Goal: Task Accomplishment & Management: Complete application form

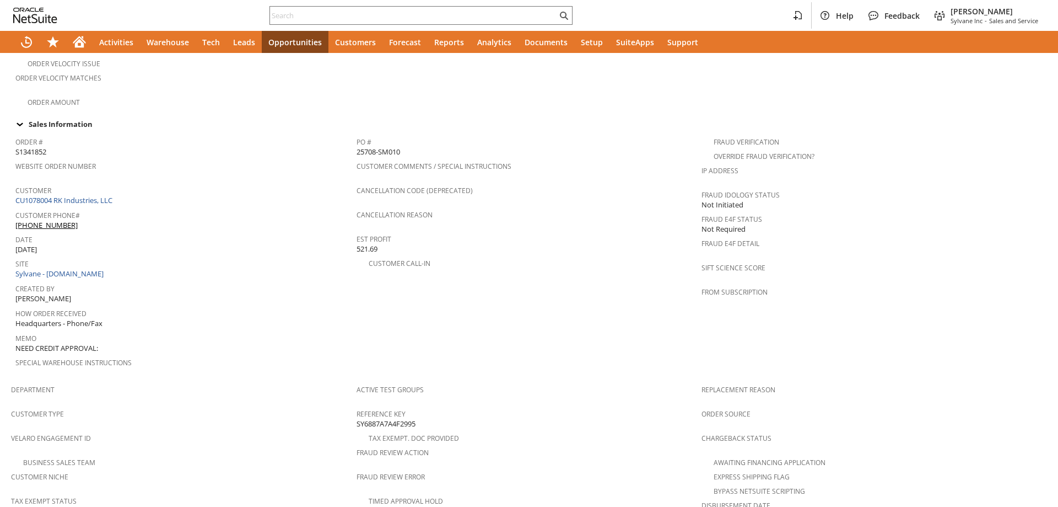
scroll to position [574, 0]
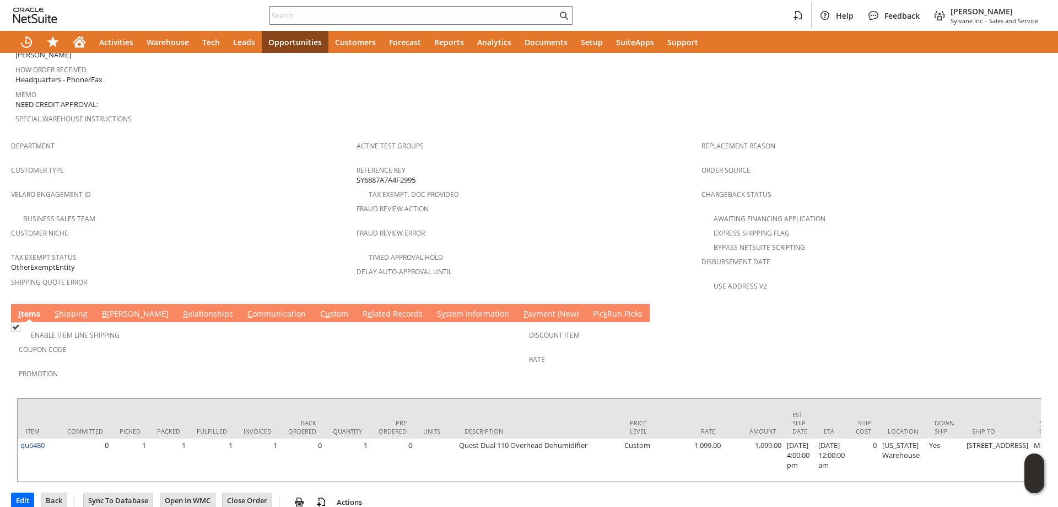
click at [77, 308] on link "S hipping" at bounding box center [71, 314] width 39 height 12
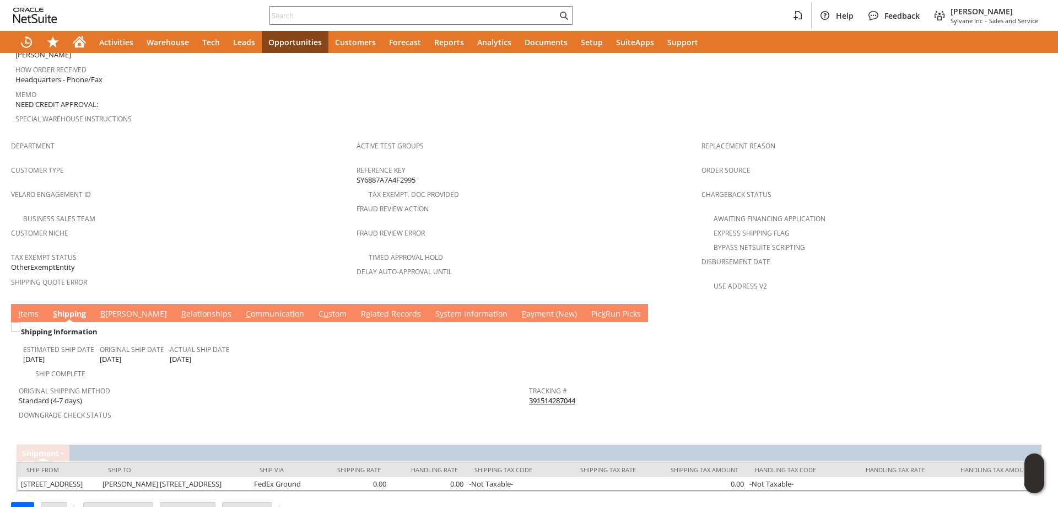
click at [560, 395] on link "391514287044" at bounding box center [552, 400] width 46 height 10
click at [359, 13] on input "text" at bounding box center [413, 15] width 287 height 13
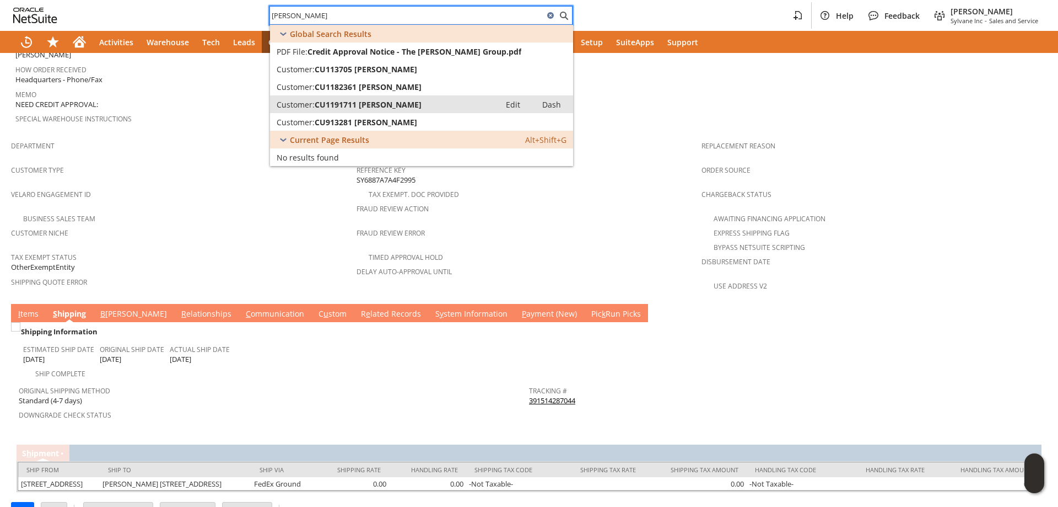
type input "valcourt"
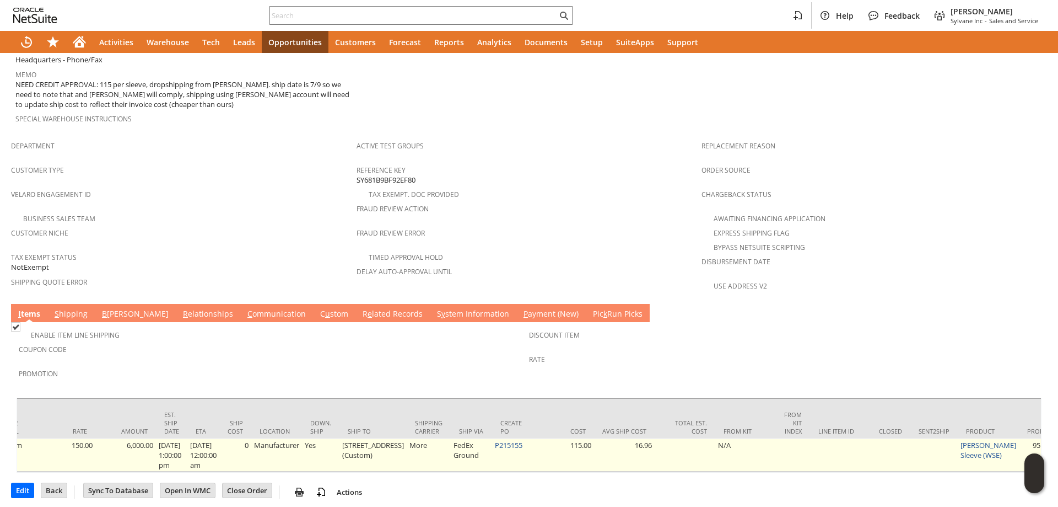
scroll to position [0, 632]
drag, startPoint x: 509, startPoint y: 421, endPoint x: 476, endPoint y: 425, distance: 33.3
click at [489, 438] on td "P215155" at bounding box center [509, 454] width 41 height 33
copy td "P215155"
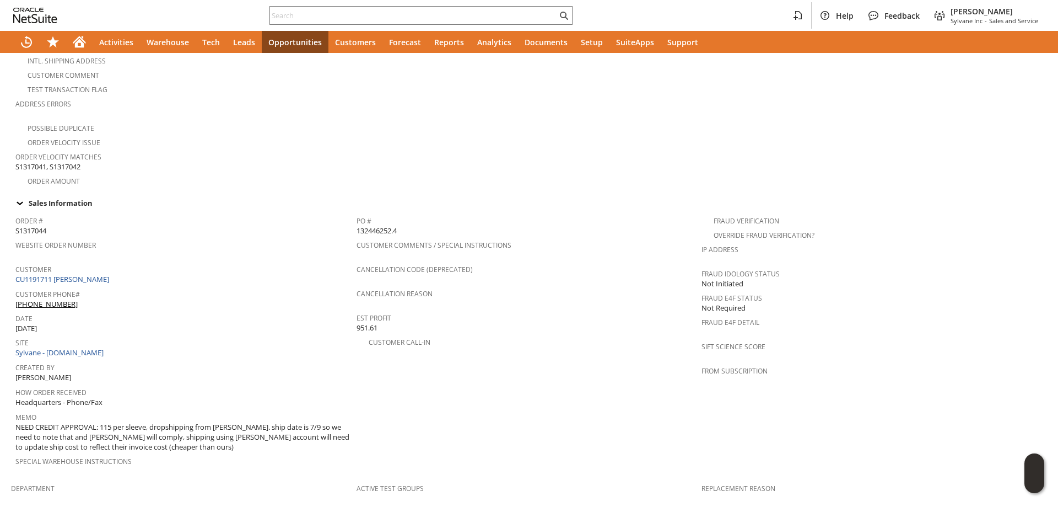
scroll to position [331, 0]
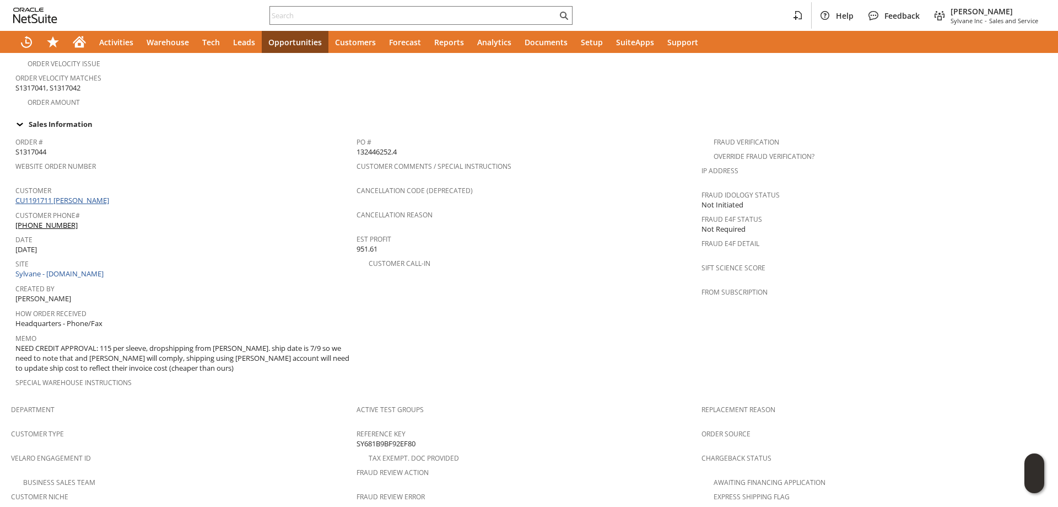
click at [66, 195] on link "CU1191711 Valcourt" at bounding box center [63, 200] width 96 height 10
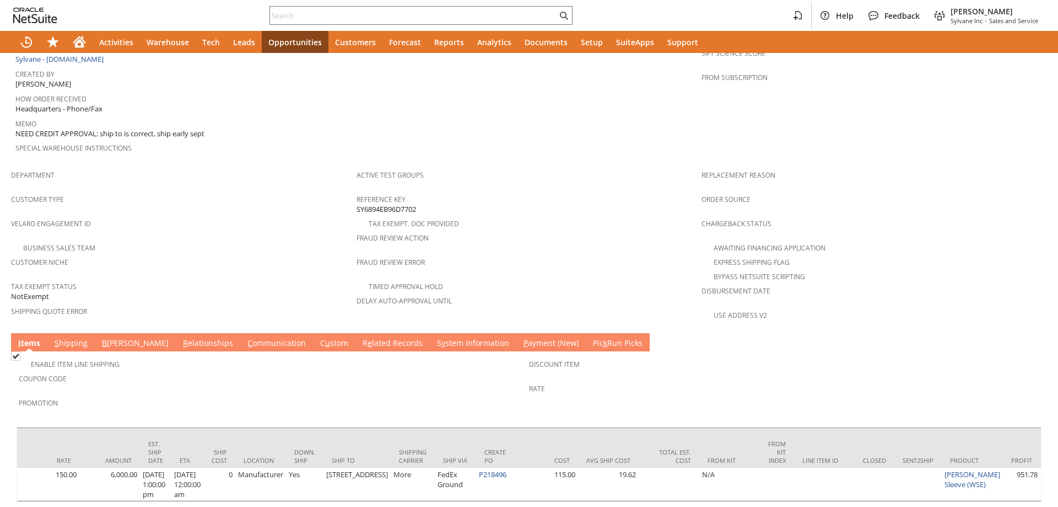
scroll to position [0, 706]
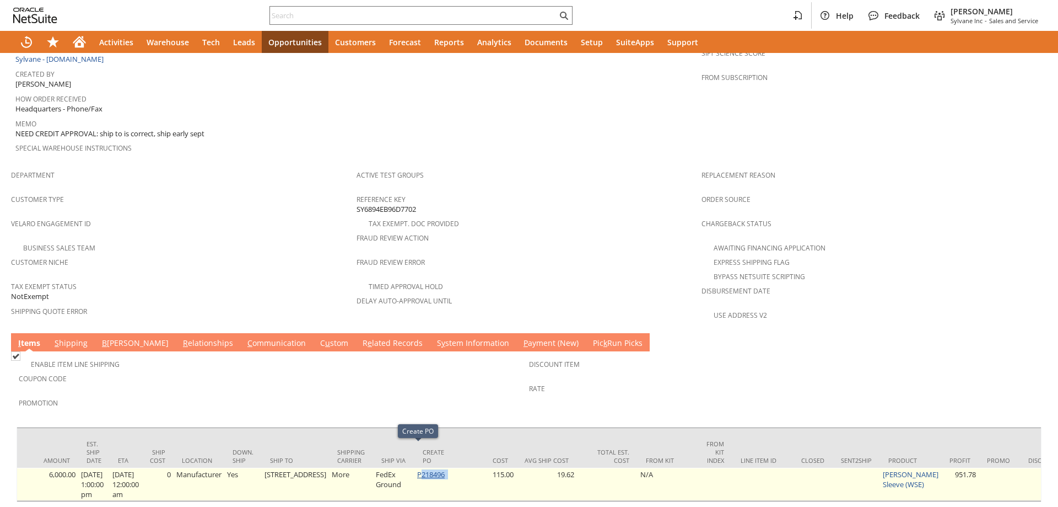
drag, startPoint x: 433, startPoint y: 454, endPoint x: 405, endPoint y: 450, distance: 28.9
click at [415, 468] on td "P218496" at bounding box center [435, 484] width 41 height 33
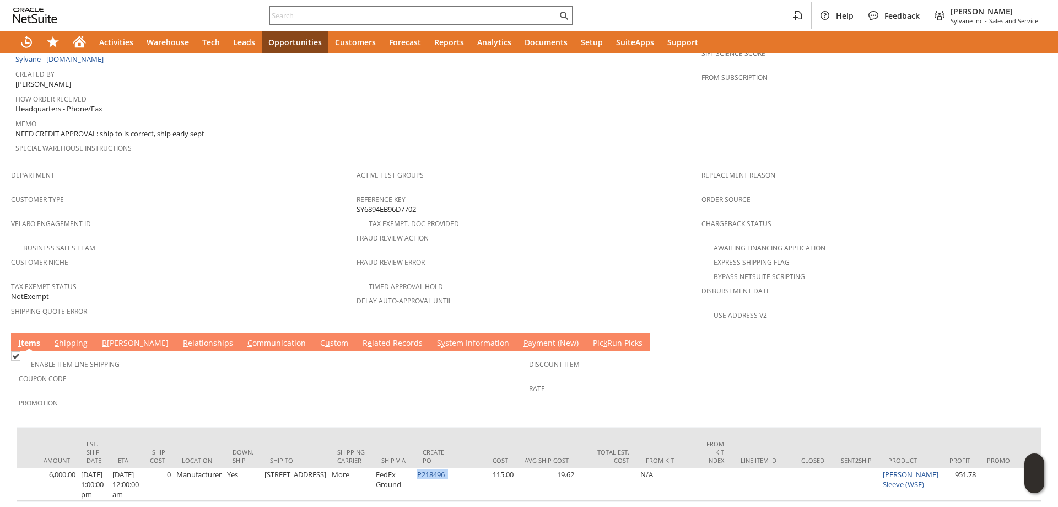
copy td "P218496"
click at [327, 15] on input "text" at bounding box center [413, 15] width 287 height 13
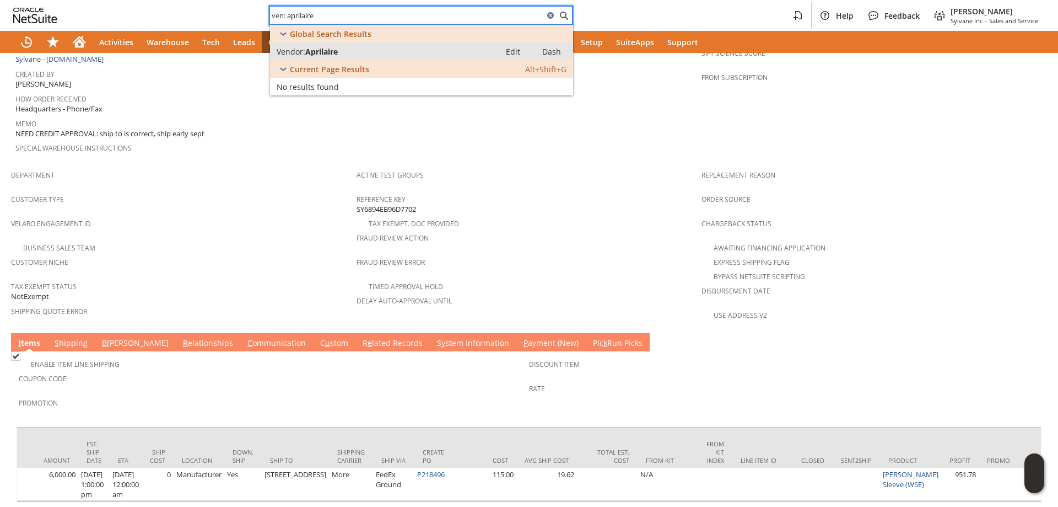
type input "ven: aprilaire"
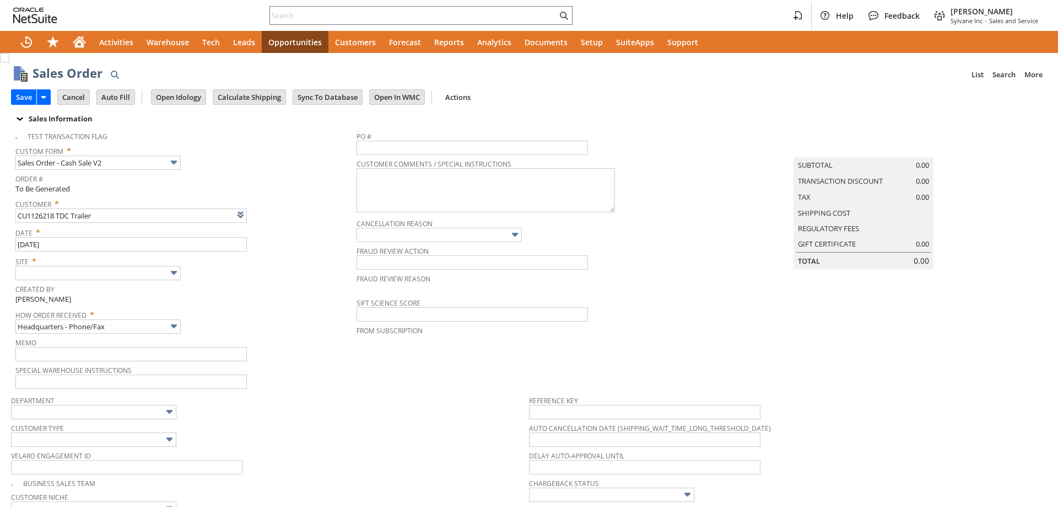
click at [175, 273] on img at bounding box center [174, 272] width 13 height 13
type input "Intelligent Recommendations¹⁰"
type input "Sylvane - [DOMAIN_NAME]"
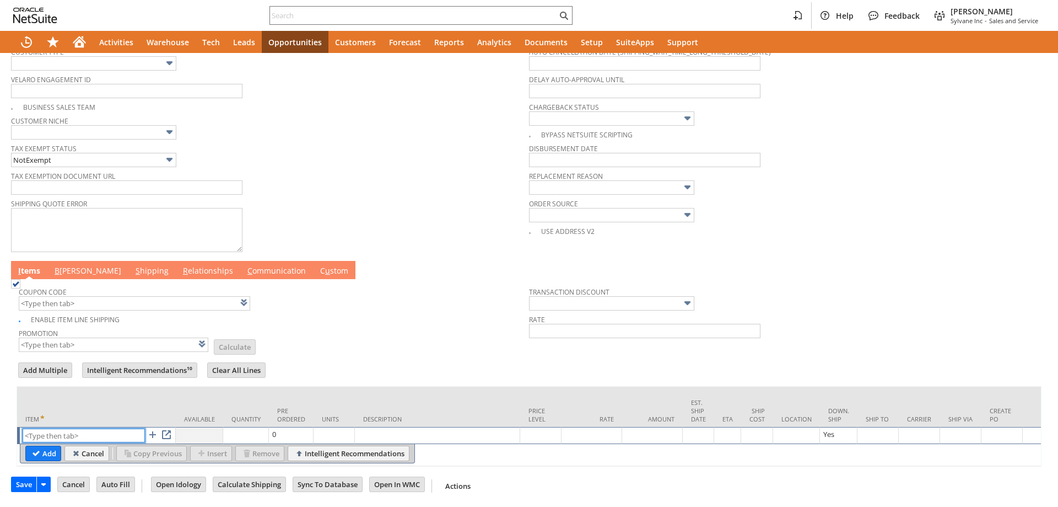
click at [89, 428] on input "text" at bounding box center [84, 435] width 122 height 14
paste input "bn15040"
type input "bn15040"
click at [44, 446] on input "Add" at bounding box center [43, 453] width 35 height 14
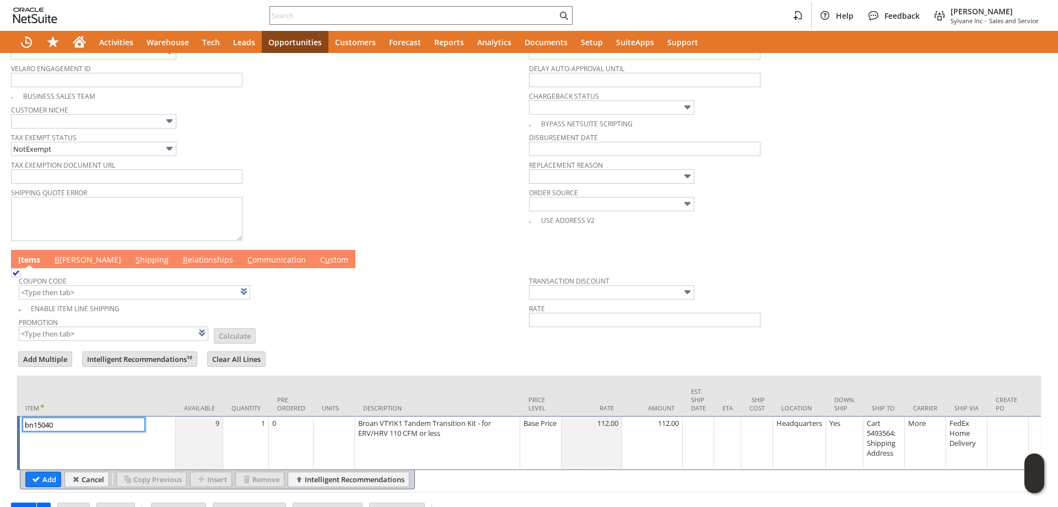
type input "1"
click at [247, 433] on td "1" at bounding box center [246, 443] width 46 height 54
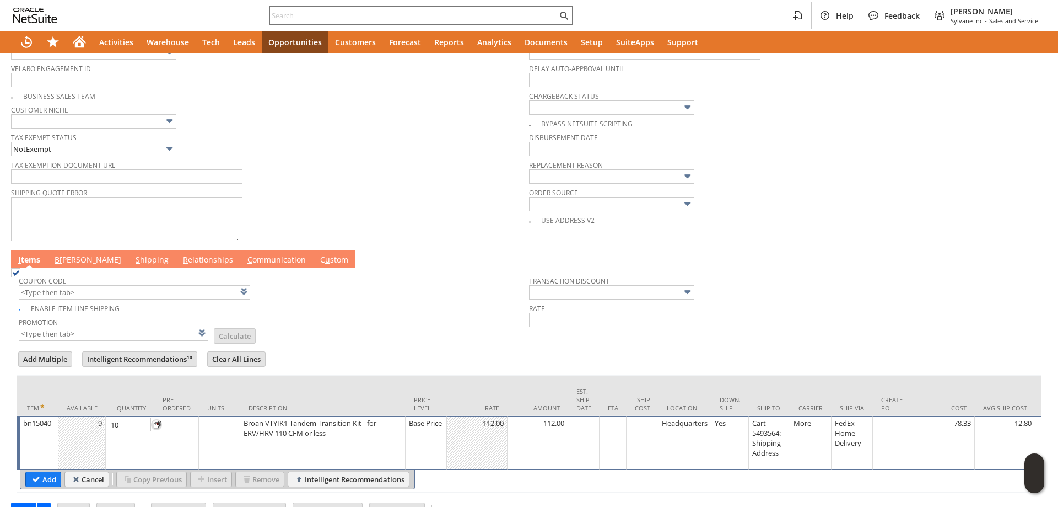
type input "10"
click at [327, 439] on textarea "Broan VTYIK1 Tandem Transition Kit - for ERV/HRV 110 CFM or less *9 in stock, w…" at bounding box center [319, 439] width 159 height 44
type textarea "Broan VTYIK1 Tandem Transition Kit - for ERV/HRV 110 CFM or less *9 in stock, w…"
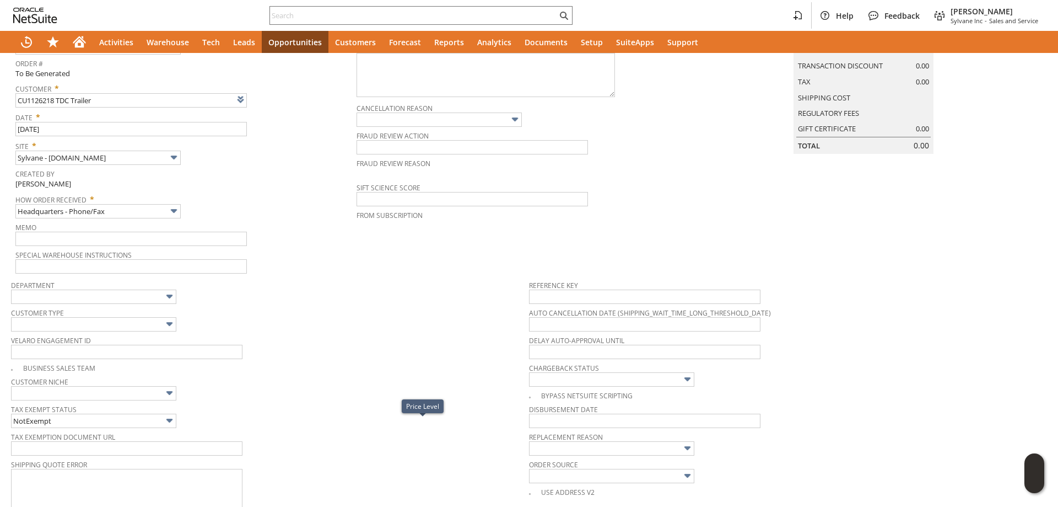
scroll to position [1, 0]
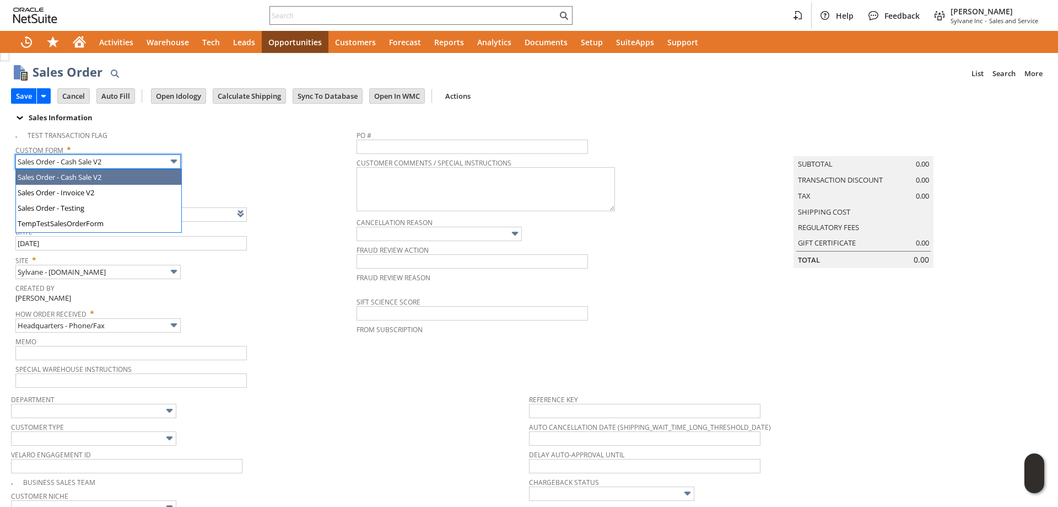
click at [117, 164] on input "Sales Order - Cash Sale V2" at bounding box center [97, 161] width 165 height 14
type input "Sales Order - Invoice V2"
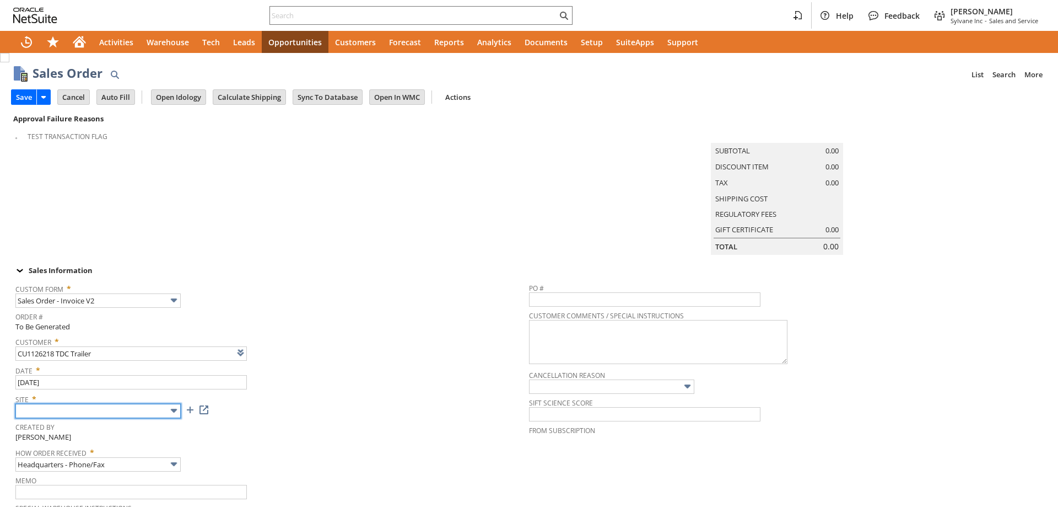
click at [120, 418] on input "text" at bounding box center [97, 411] width 165 height 14
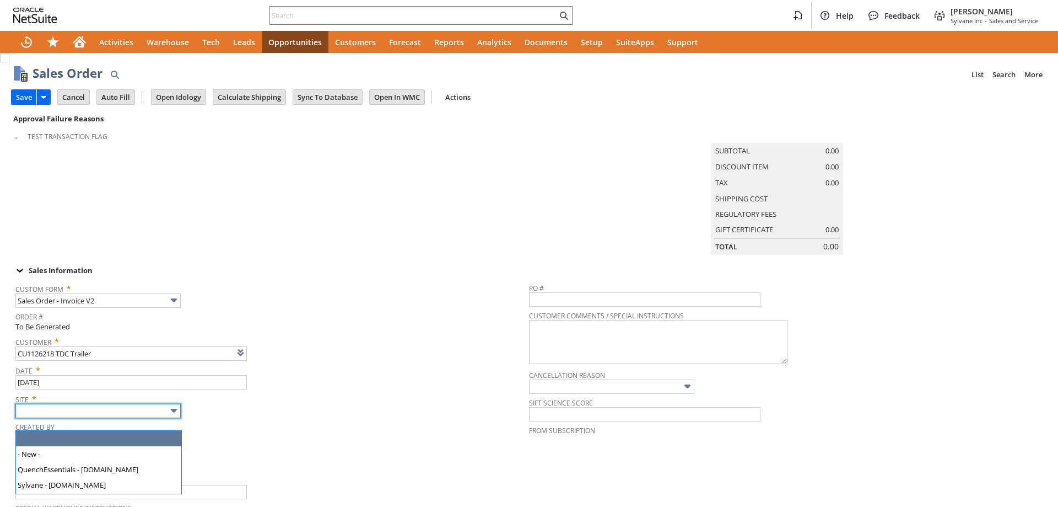
type input "Intelligent Recommendations¹⁰"
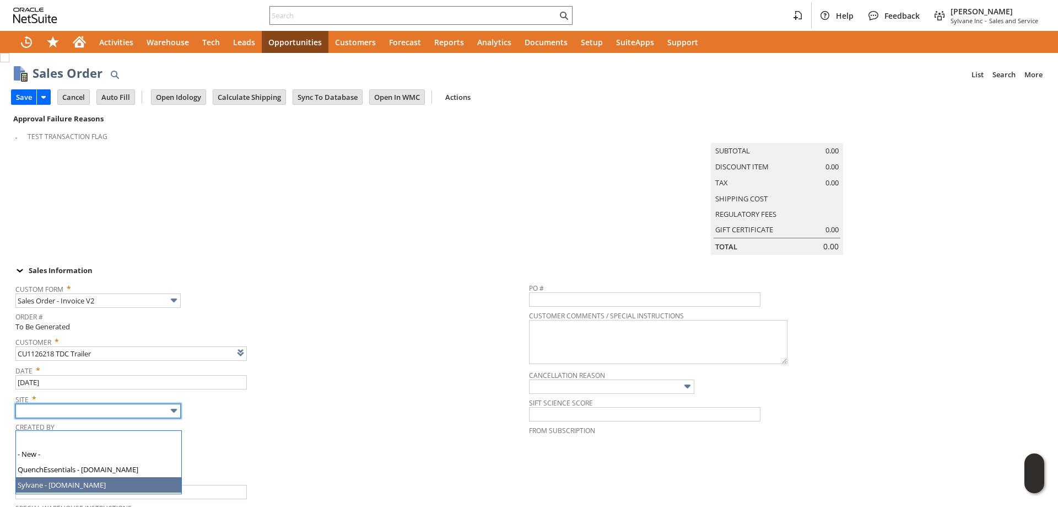
drag, startPoint x: 106, startPoint y: 485, endPoint x: 93, endPoint y: 487, distance: 13.0
type input "Sylvane - [DOMAIN_NAME]"
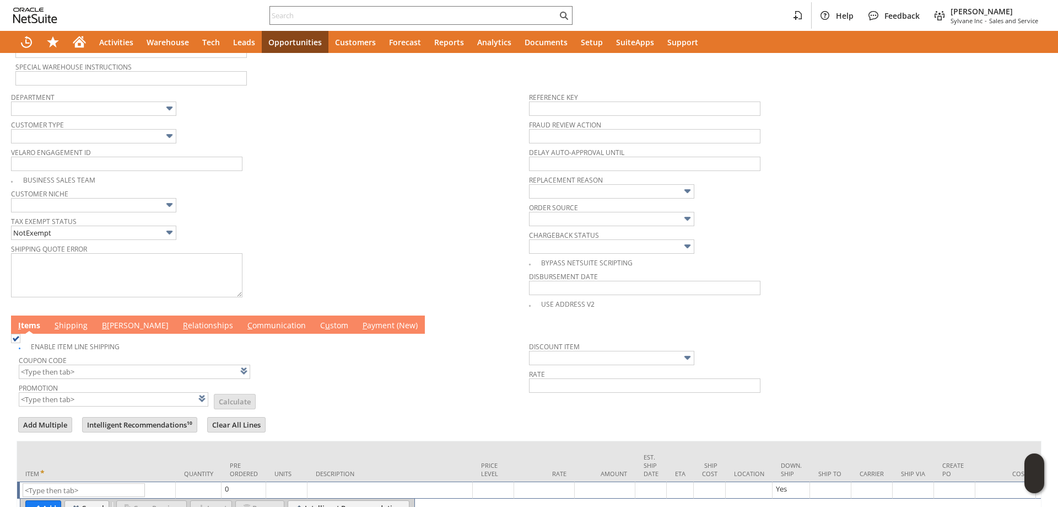
scroll to position [518, 0]
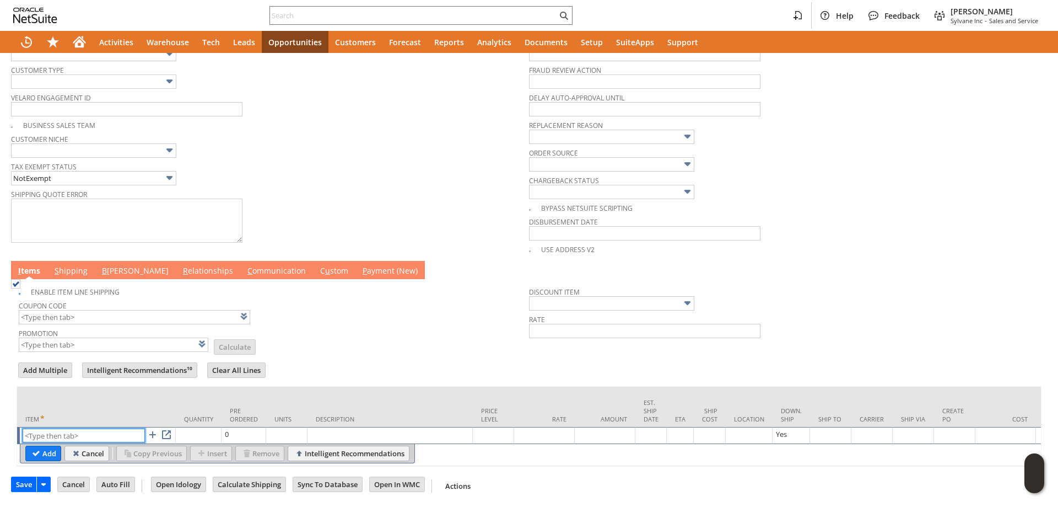
paste input "bn15040"
type input "bn15040"
click at [49, 446] on input "Add" at bounding box center [43, 453] width 35 height 14
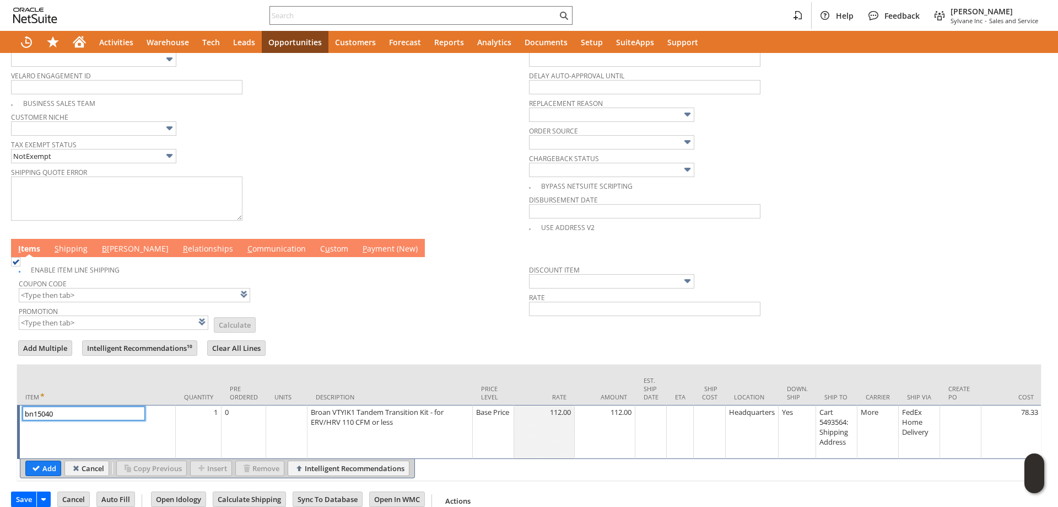
type input "1"
click at [211, 417] on div "1" at bounding box center [199, 411] width 40 height 11
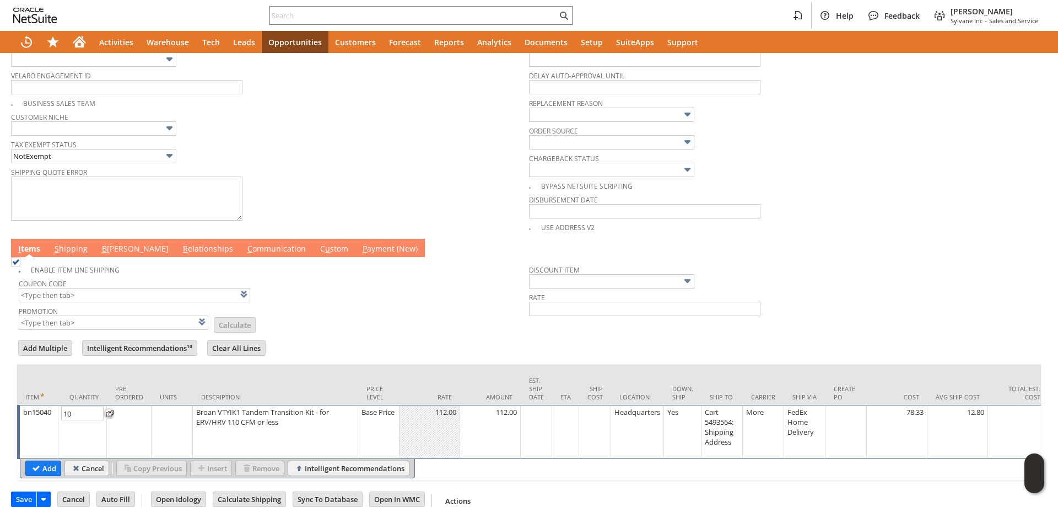
type input "10"
click at [298, 427] on div "Broan VTYIK1 Tandem Transition Kit - for ERV/HRV 110 CFM or less" at bounding box center [275, 416] width 159 height 21
type textarea "Broan VTYIK1 Tandem Transition Kit - for ERV/HRV 110 CFM or less *9 in stock, w…"
click at [385, 417] on div "Base Price" at bounding box center [375, 411] width 35 height 11
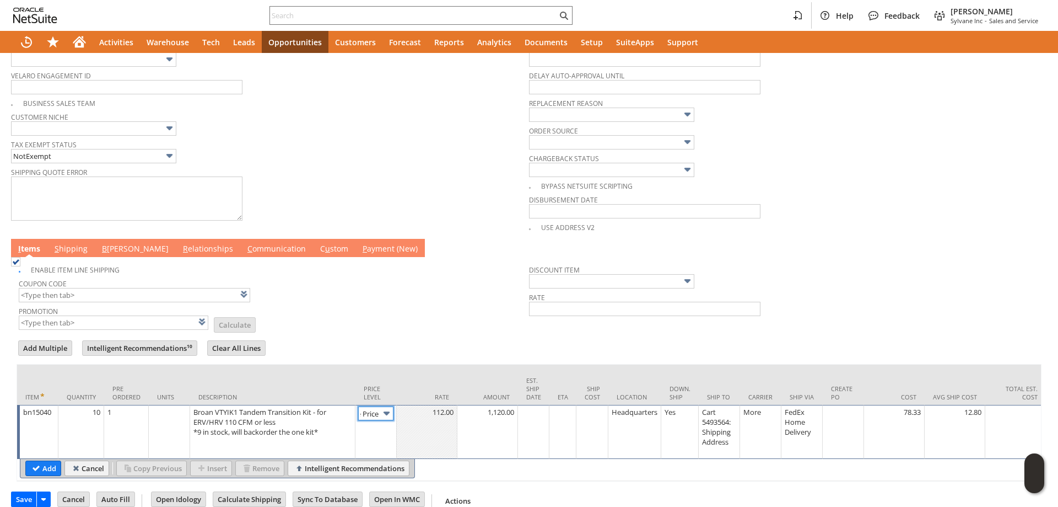
click at [382, 420] on img at bounding box center [386, 413] width 13 height 13
type input "Custom"
click at [433, 440] on td at bounding box center [427, 432] width 61 height 54
type input "103.61"
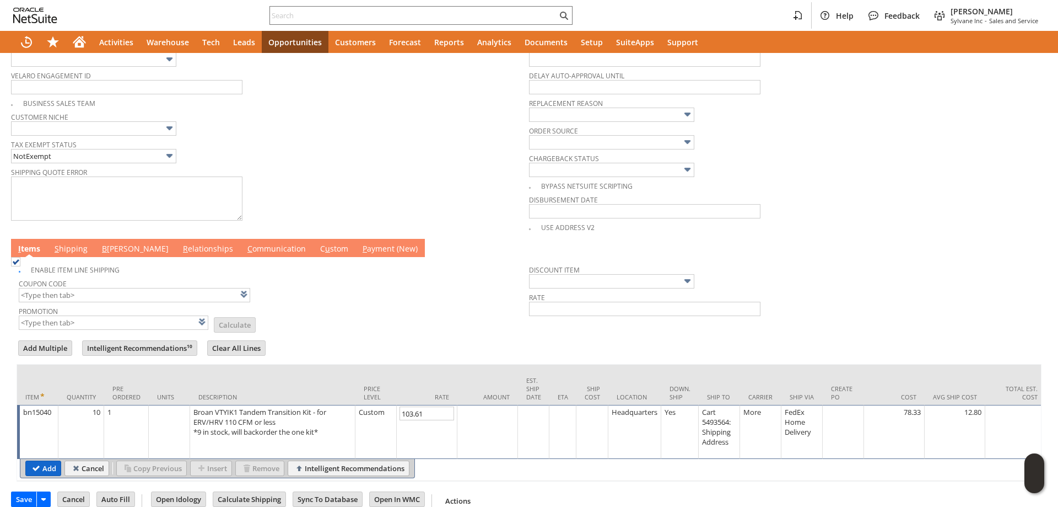
click at [40, 475] on input "Add" at bounding box center [43, 468] width 35 height 14
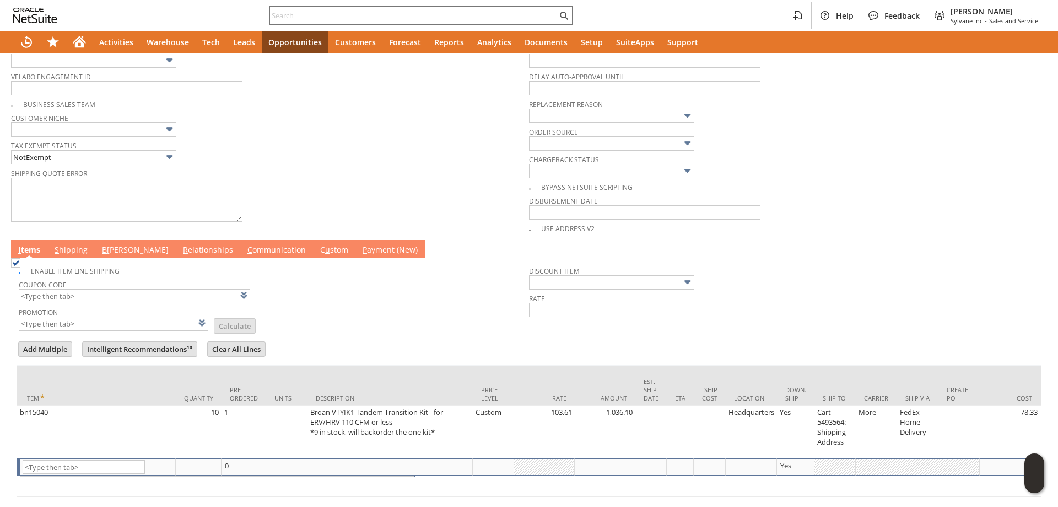
scroll to position [520, 0]
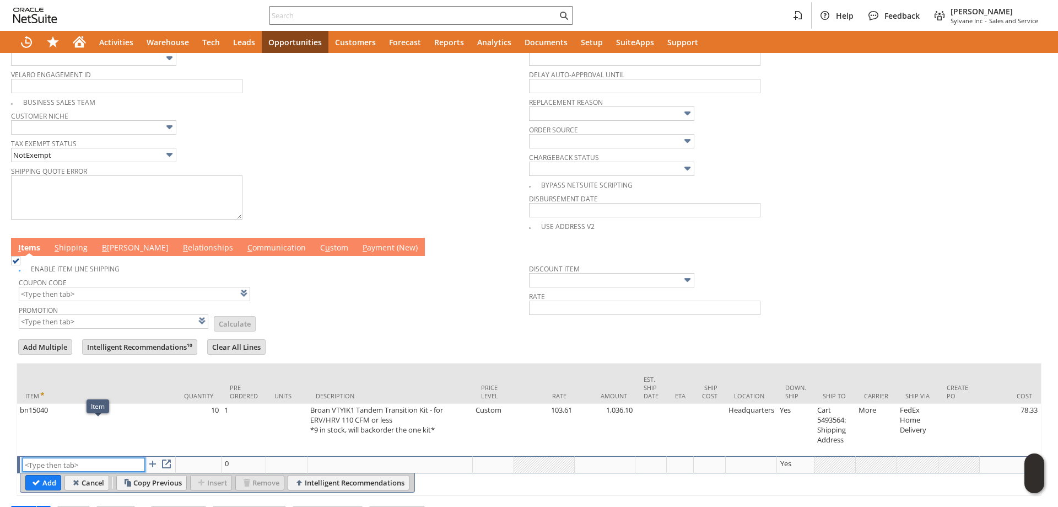
click at [83, 471] on input "text" at bounding box center [84, 465] width 122 height 14
paste input "bn15563"
type input "bn15563"
click at [41, 490] on input "Add" at bounding box center [43, 482] width 35 height 14
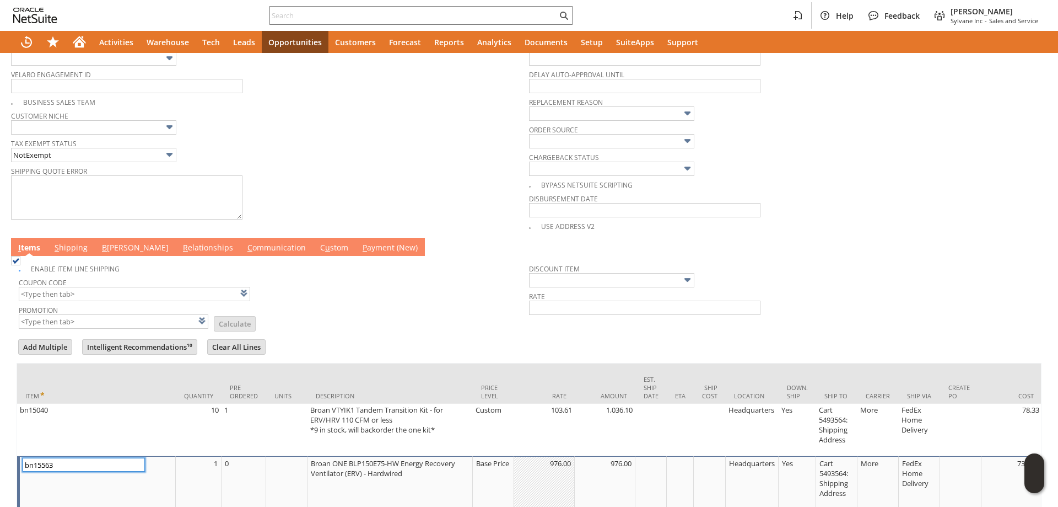
scroll to position [619, 0]
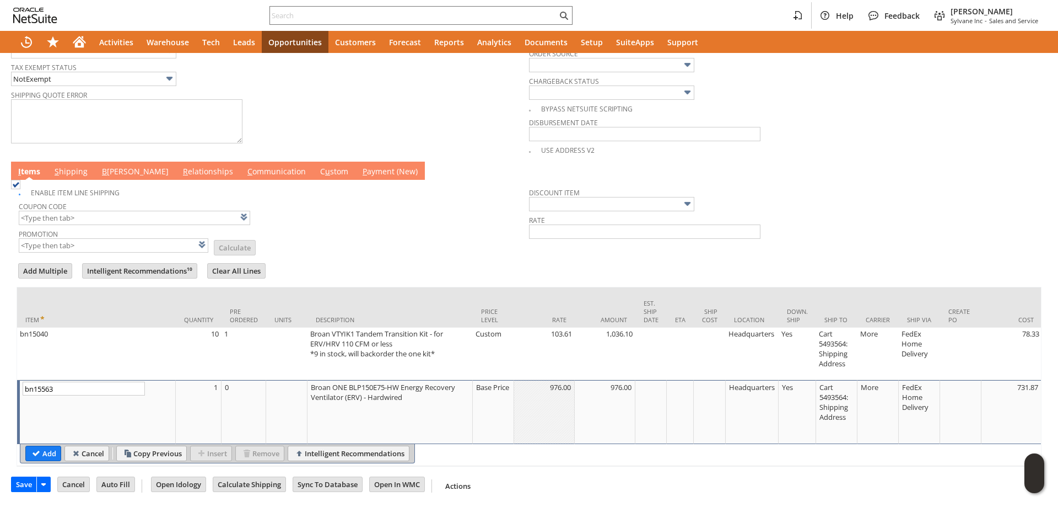
click at [214, 393] on td "1" at bounding box center [199, 412] width 46 height 64
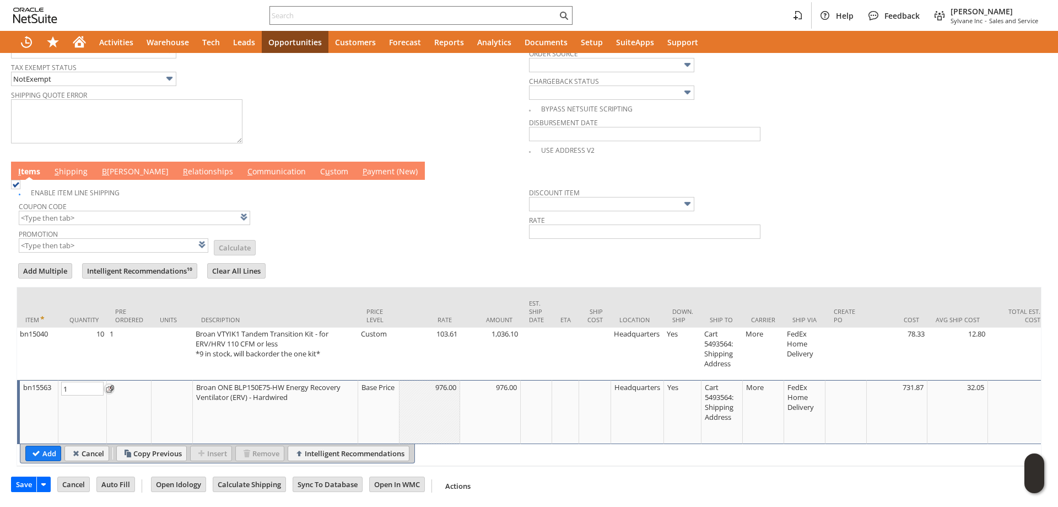
type input "2"
click at [370, 385] on input "Base Price" at bounding box center [375, 389] width 35 height 14
type input "Custom"
click at [432, 392] on td at bounding box center [427, 412] width 61 height 64
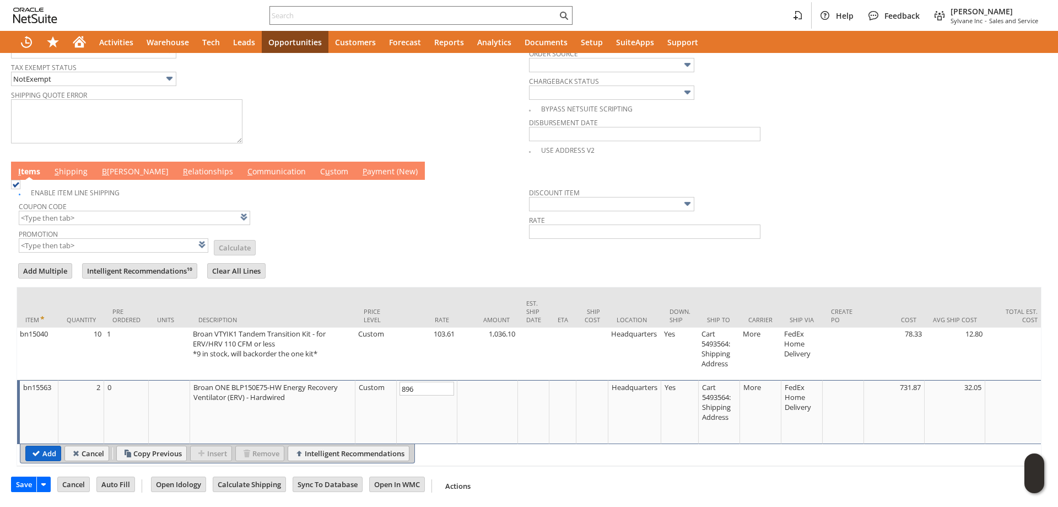
type input "896.00"
click at [51, 446] on input "Add" at bounding box center [43, 453] width 35 height 14
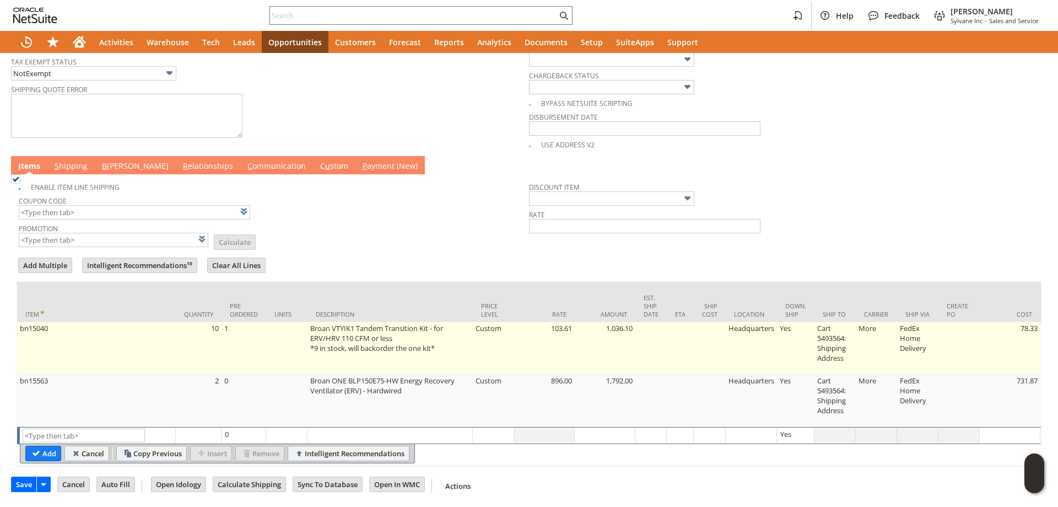
click at [838, 340] on td "Cart 5493564: Shipping Address" at bounding box center [835, 348] width 41 height 52
type input "Cart 5493564: Shipping Address"
type input "OK"
type input "Make Copy"
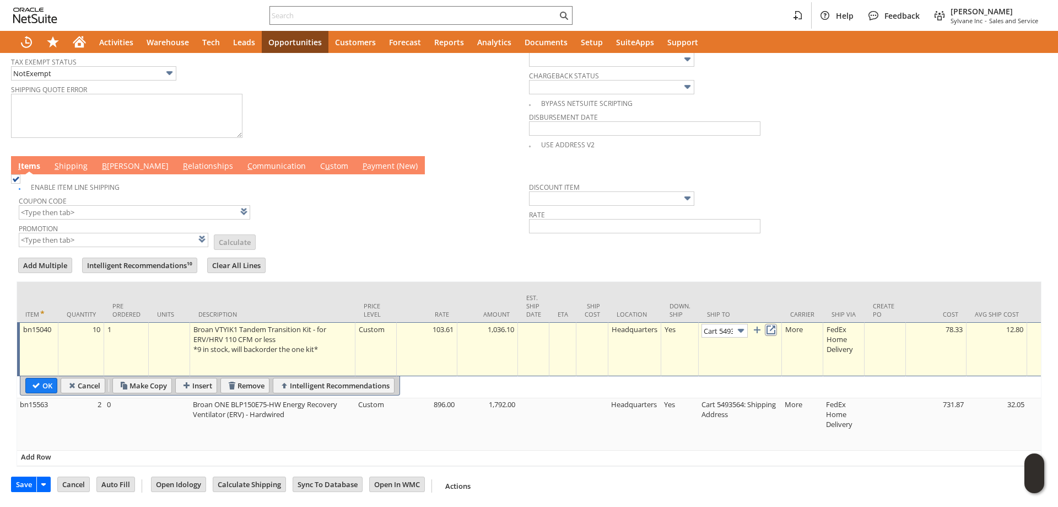
click at [777, 329] on link at bounding box center [771, 330] width 12 height 12
click at [41, 382] on input "OK" at bounding box center [41, 385] width 31 height 14
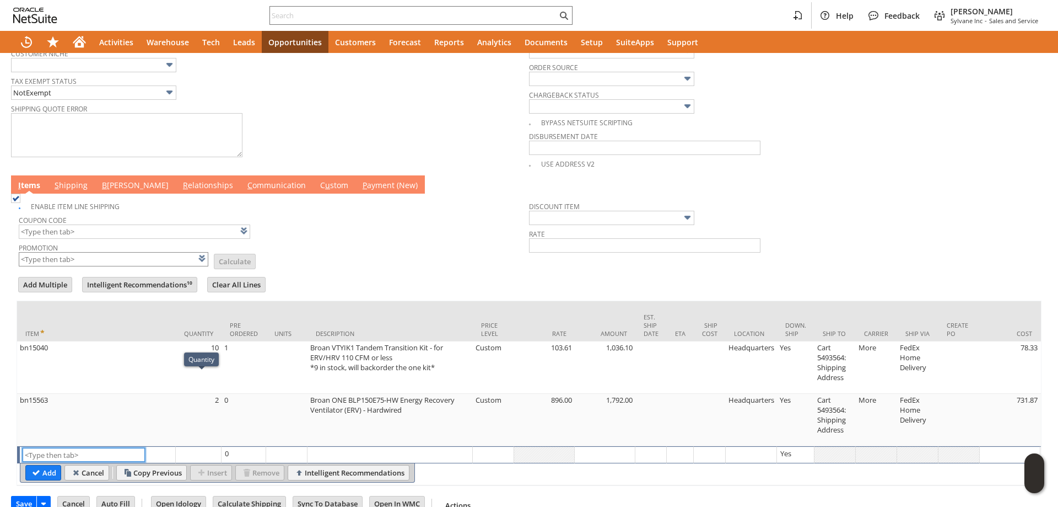
scroll to position [564, 0]
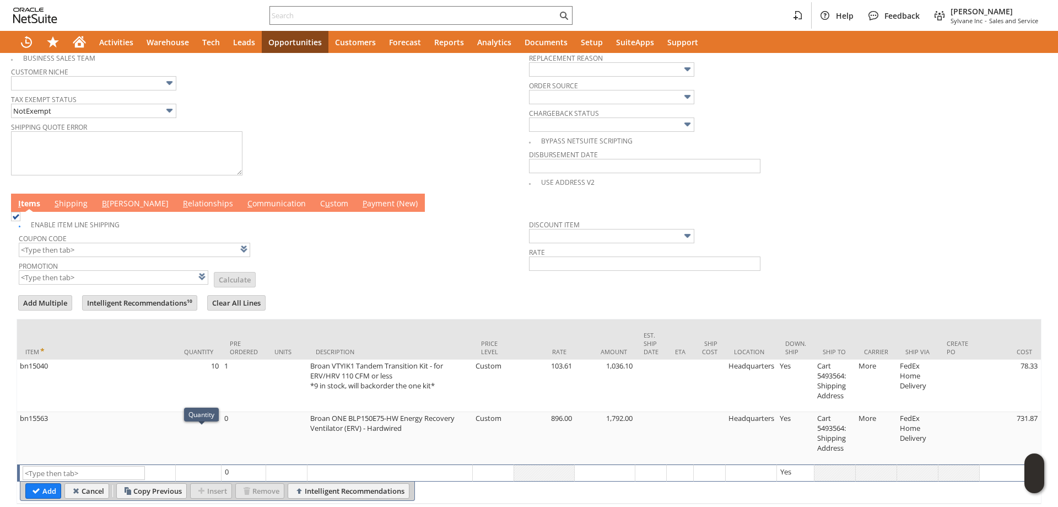
click at [121, 210] on link "B illing" at bounding box center [135, 204] width 72 height 12
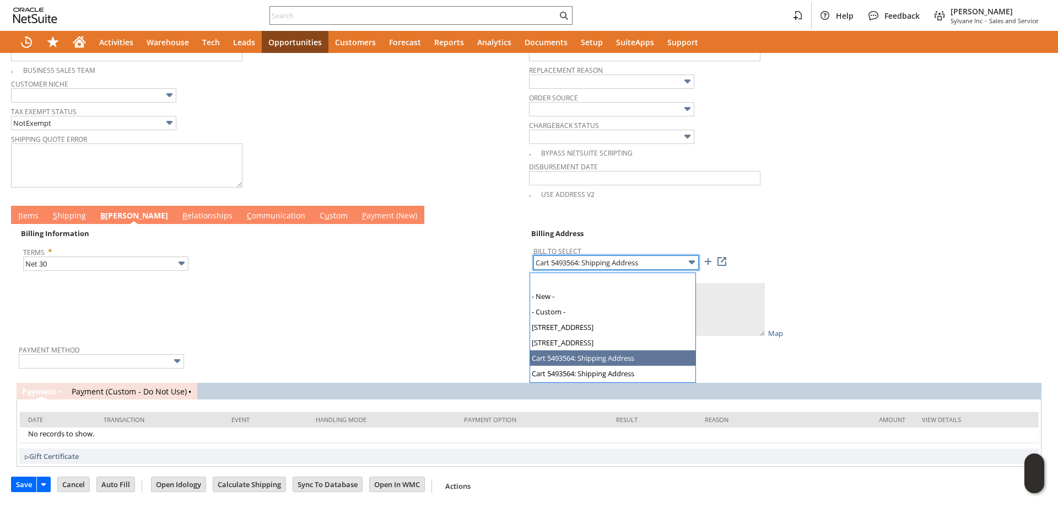
click at [577, 263] on input "Cart 5493564: Shipping Address" at bounding box center [616, 262] width 165 height 14
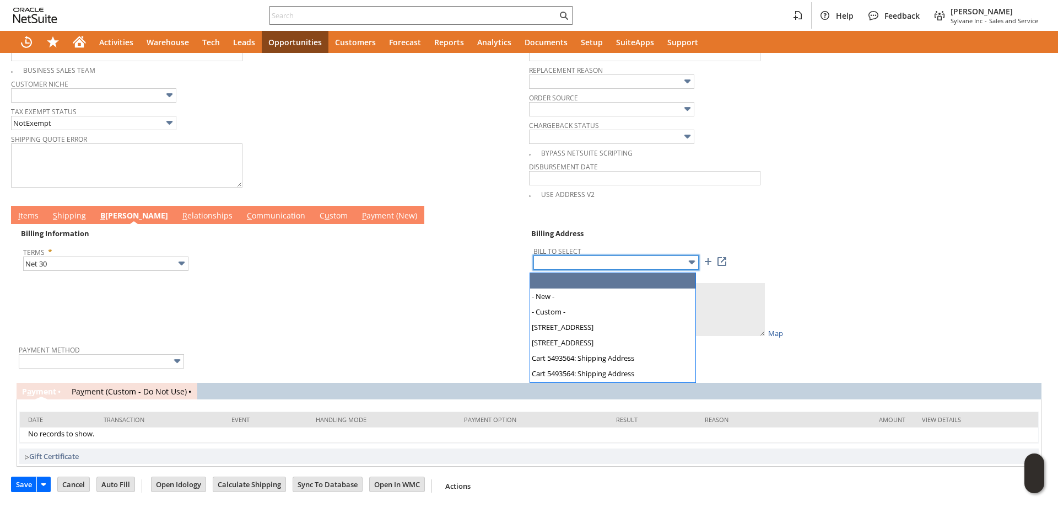
click at [657, 262] on input "text" at bounding box center [616, 262] width 165 height 14
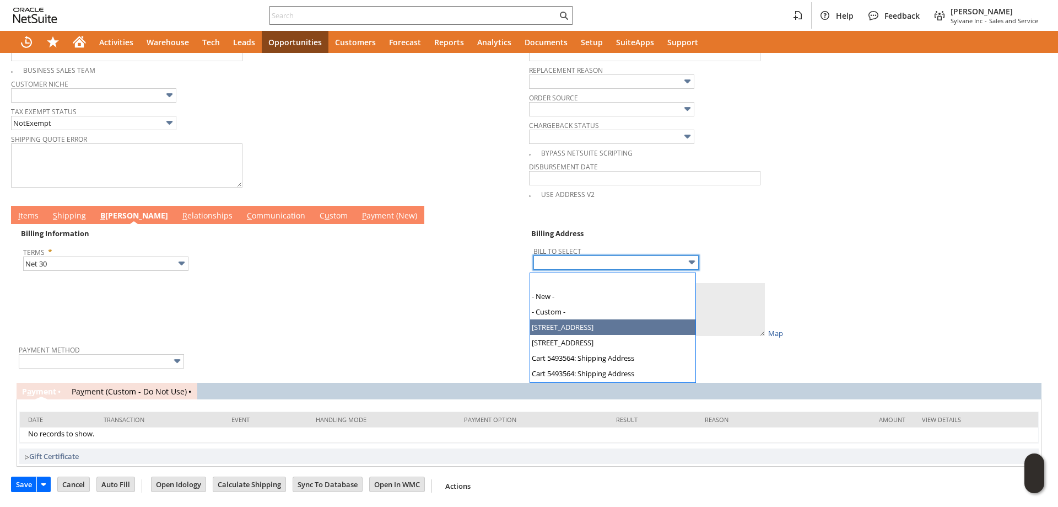
type input "[STREET_ADDRESS]"
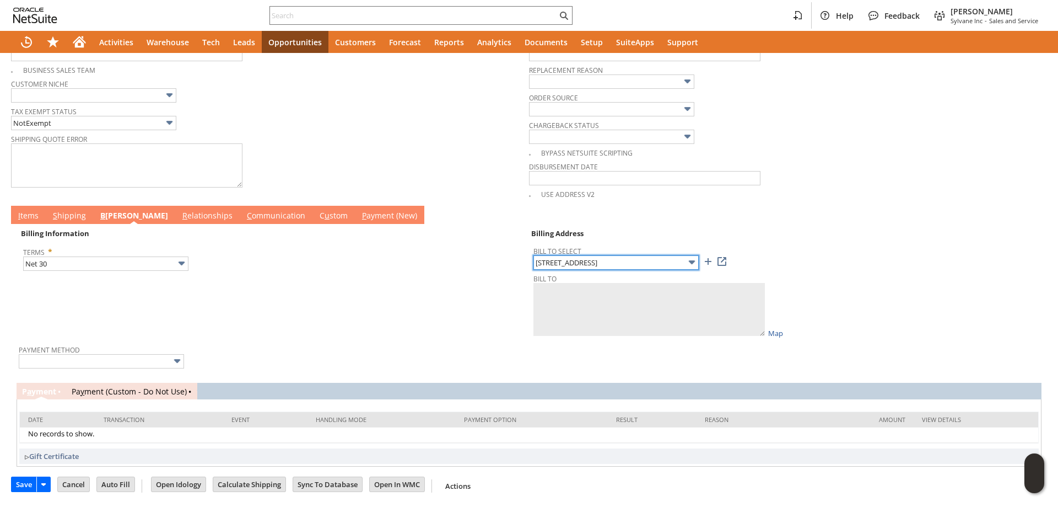
type textarea "TDC Trailer 1065 N US Highway 231 Rensselaer IN 47978 United States"
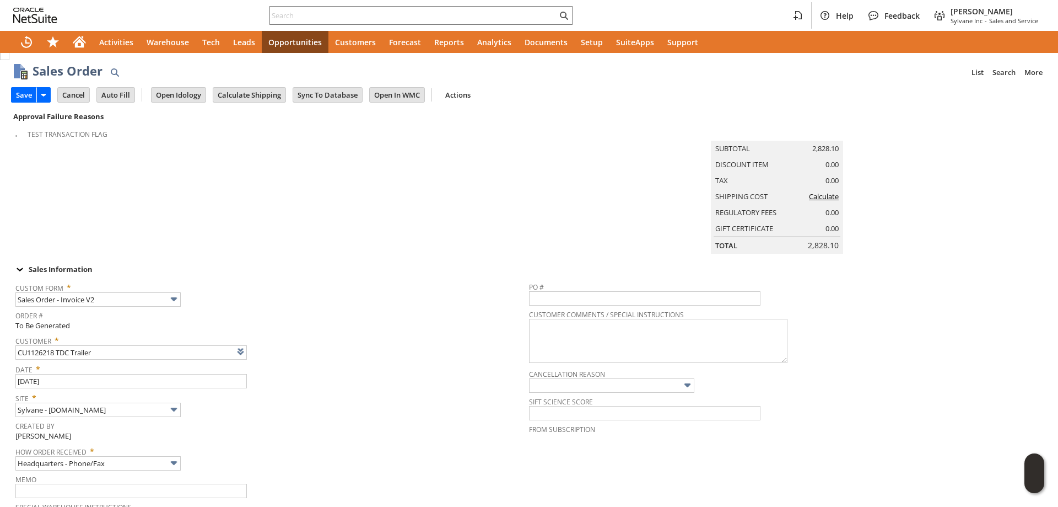
scroll to position [0, 0]
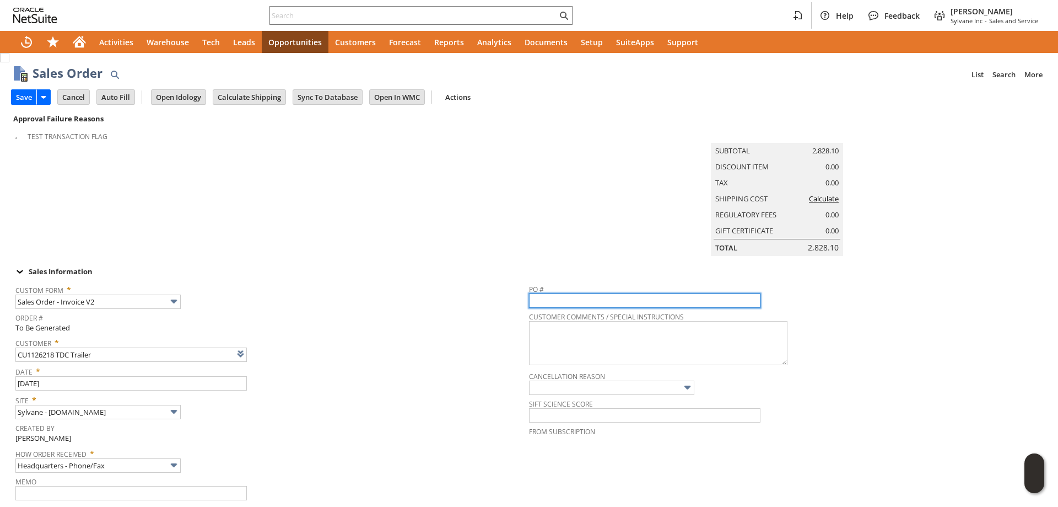
paste input "PO# 221746"
drag, startPoint x: 544, startPoint y: 318, endPoint x: 480, endPoint y: 325, distance: 64.4
click at [480, 325] on tr "Custom Form * Sales Order - Invoice V2 Order # To Be Generated Customer * CU112…" at bounding box center [529, 403] width 1036 height 250
type input "221746"
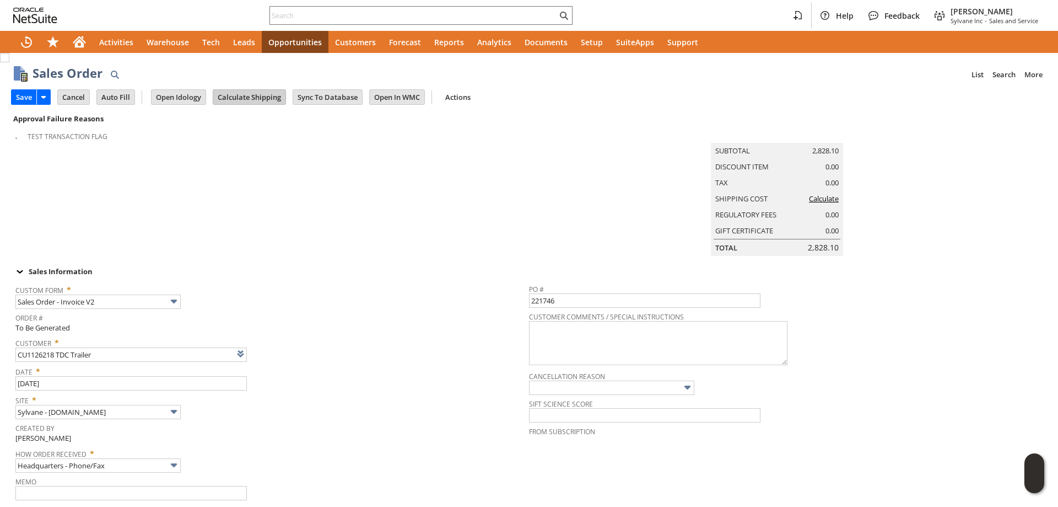
click at [254, 98] on input "Calculate Shipping" at bounding box center [249, 97] width 72 height 14
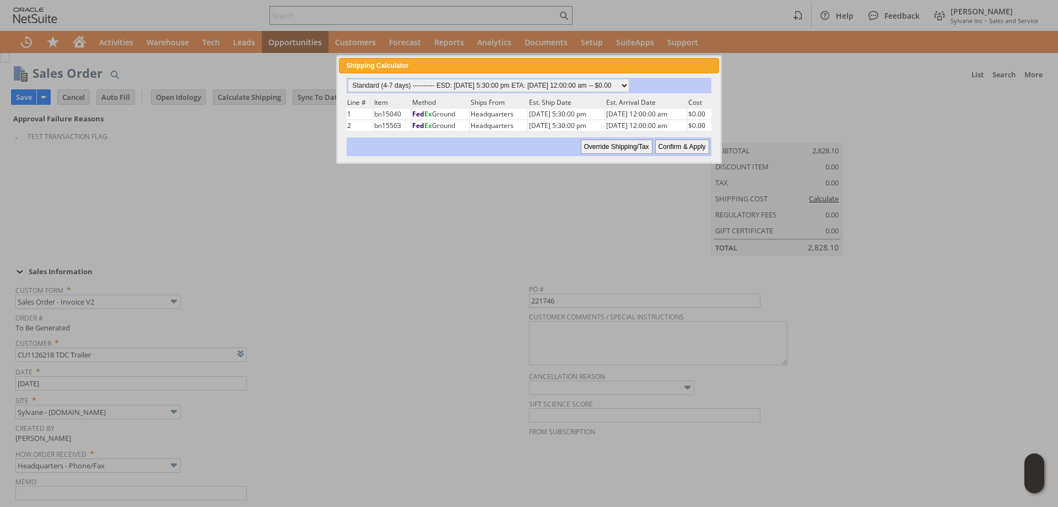
drag, startPoint x: 701, startPoint y: 144, endPoint x: 17, endPoint y: 336, distance: 710.7
click at [701, 144] on input "Confirm & Apply" at bounding box center [682, 146] width 54 height 14
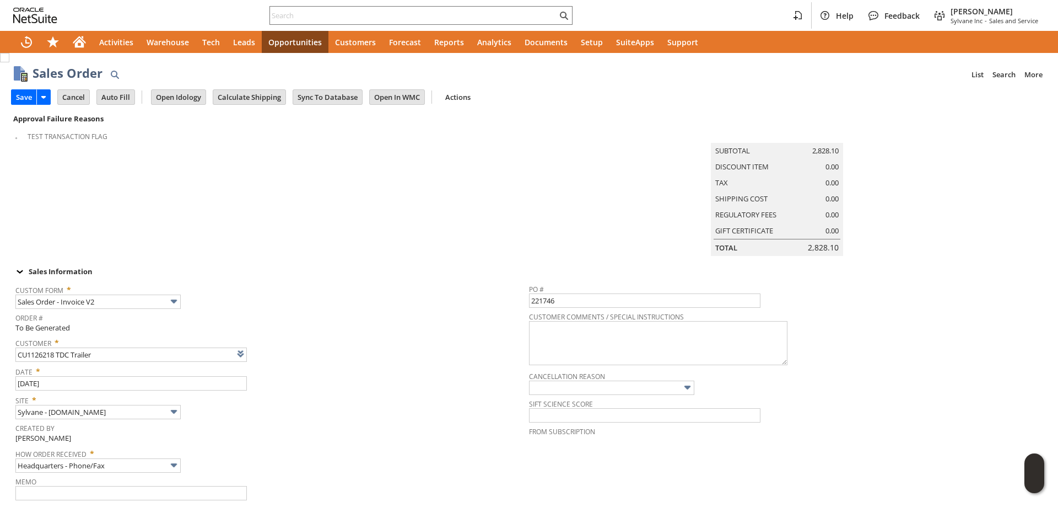
type input "Reseller"
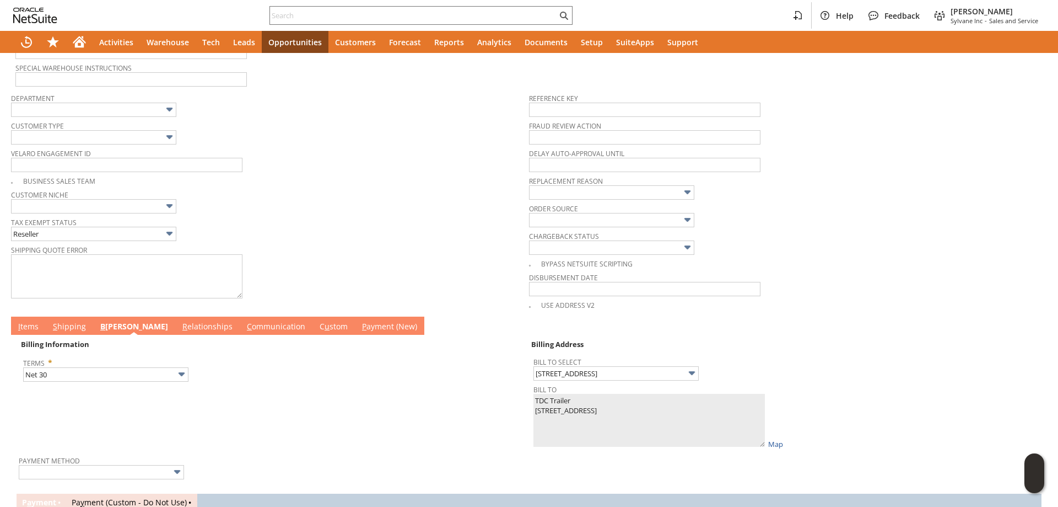
click at [244, 333] on link "C ommunication" at bounding box center [276, 327] width 64 height 12
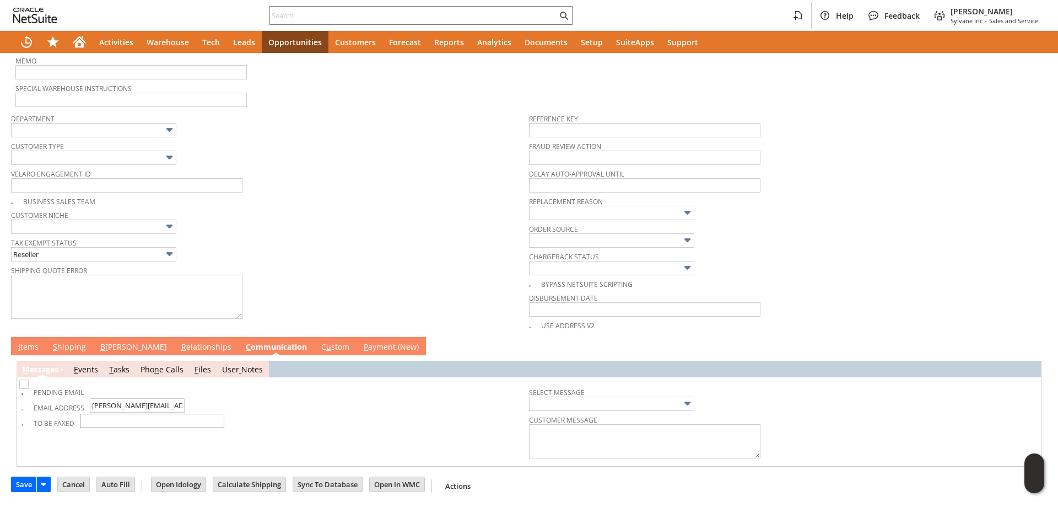
scroll to position [437, 0]
click at [28, 389] on img at bounding box center [23, 383] width 9 height 9
checkbox input "true"
click at [27, 389] on img at bounding box center [23, 383] width 9 height 9
checkbox input "false"
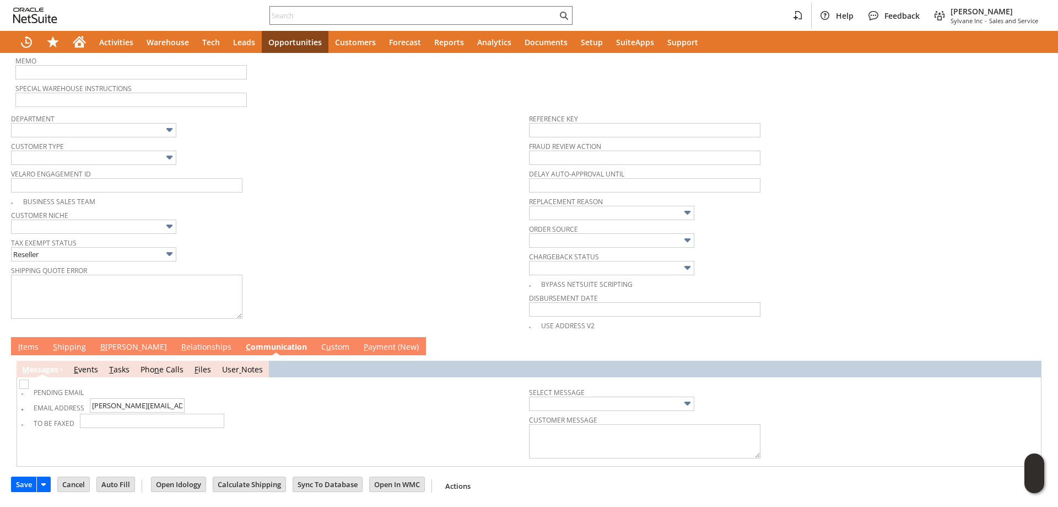
click at [105, 342] on link "B illing" at bounding box center [134, 347] width 72 height 12
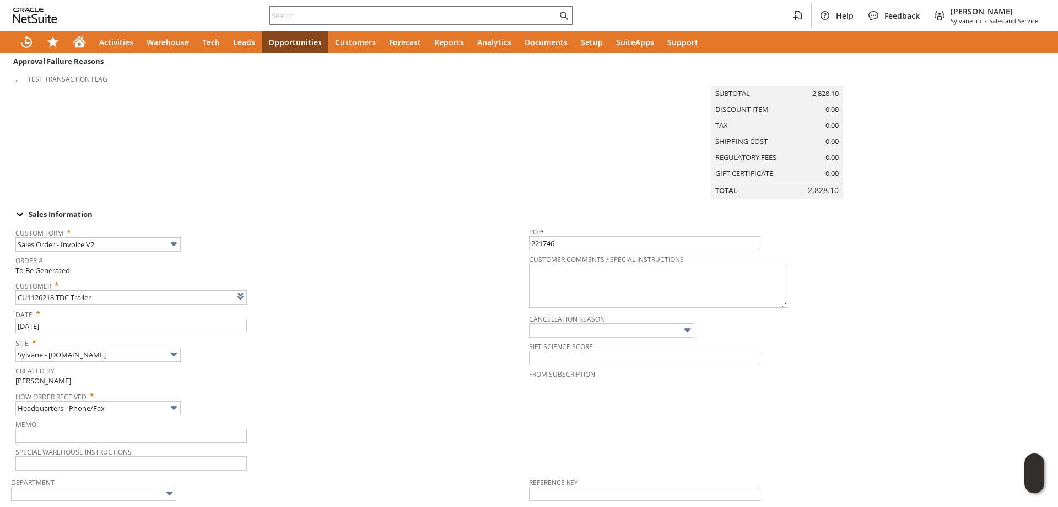
scroll to position [0, 0]
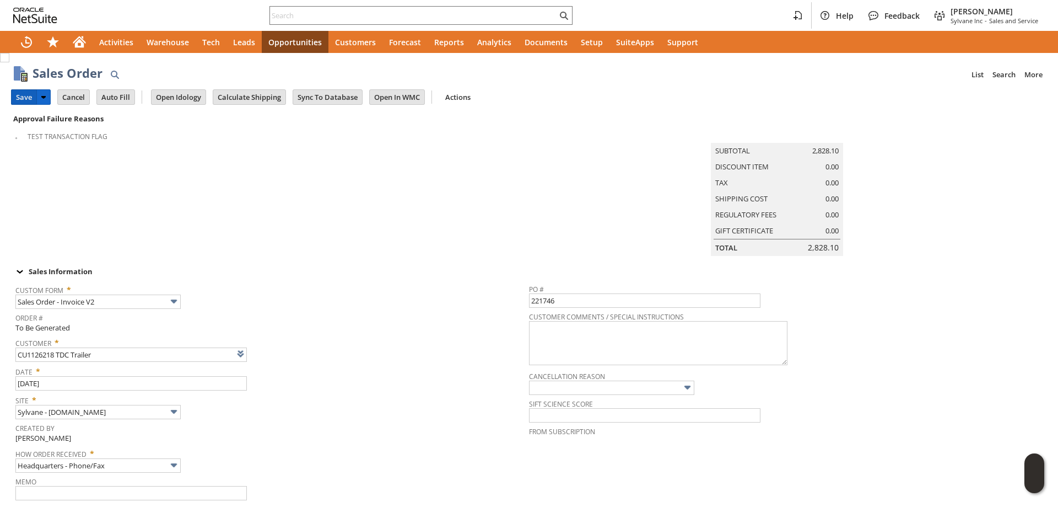
click at [26, 95] on input "Save" at bounding box center [24, 97] width 25 height 14
